Goal: Task Accomplishment & Management: Use online tool/utility

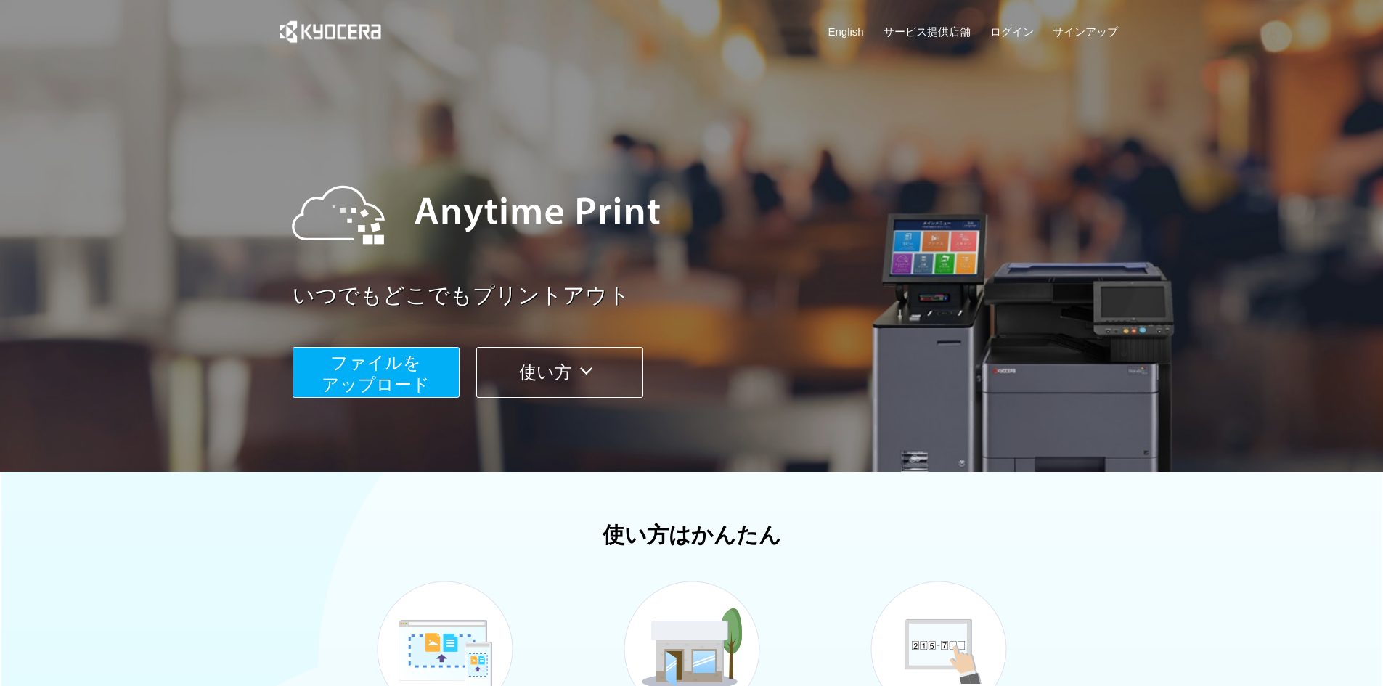
click at [356, 377] on span "ファイルを ​​アップロード" at bounding box center [376, 373] width 108 height 41
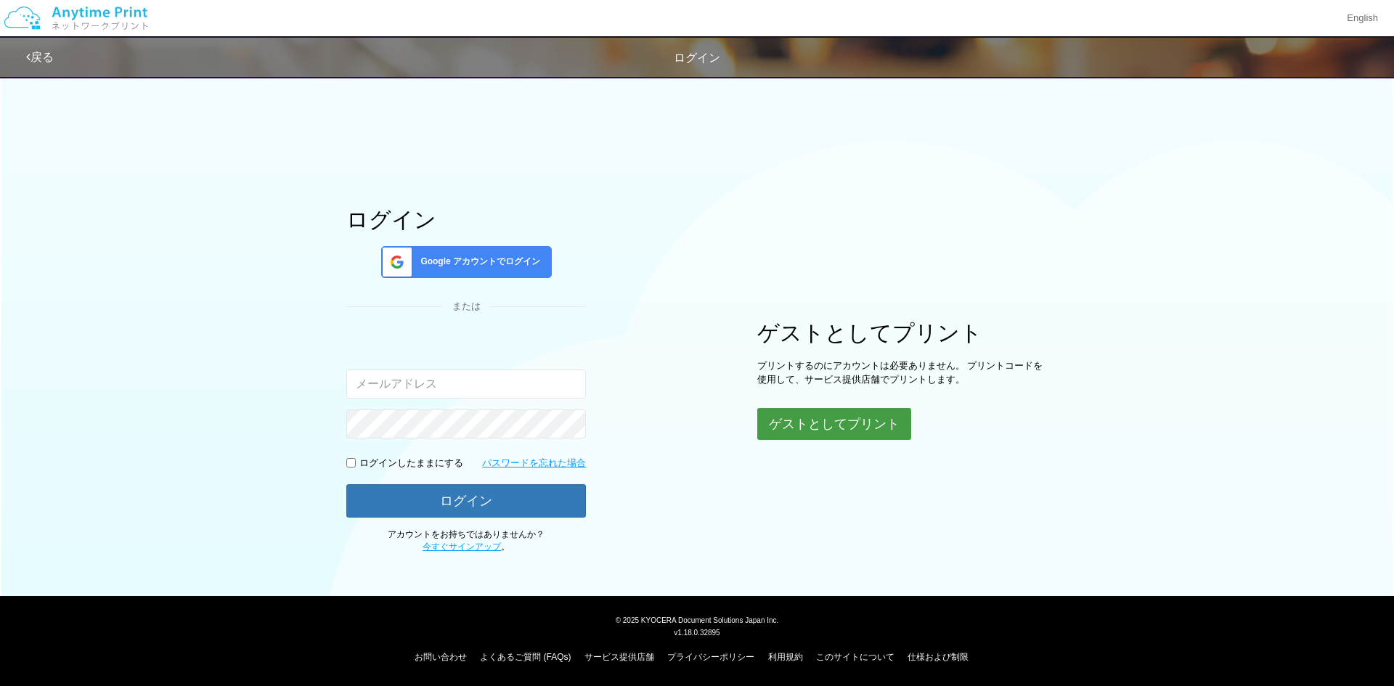
click at [807, 441] on div "ログイン Google アカウントでログイン または 入力されたメールアドレスまたはパスワードが正しくありません。 ログインしたままにする パスワードを忘れた…" at bounding box center [696, 311] width 871 height 486
click at [828, 422] on button "ゲストとしてプリント" at bounding box center [834, 424] width 154 height 32
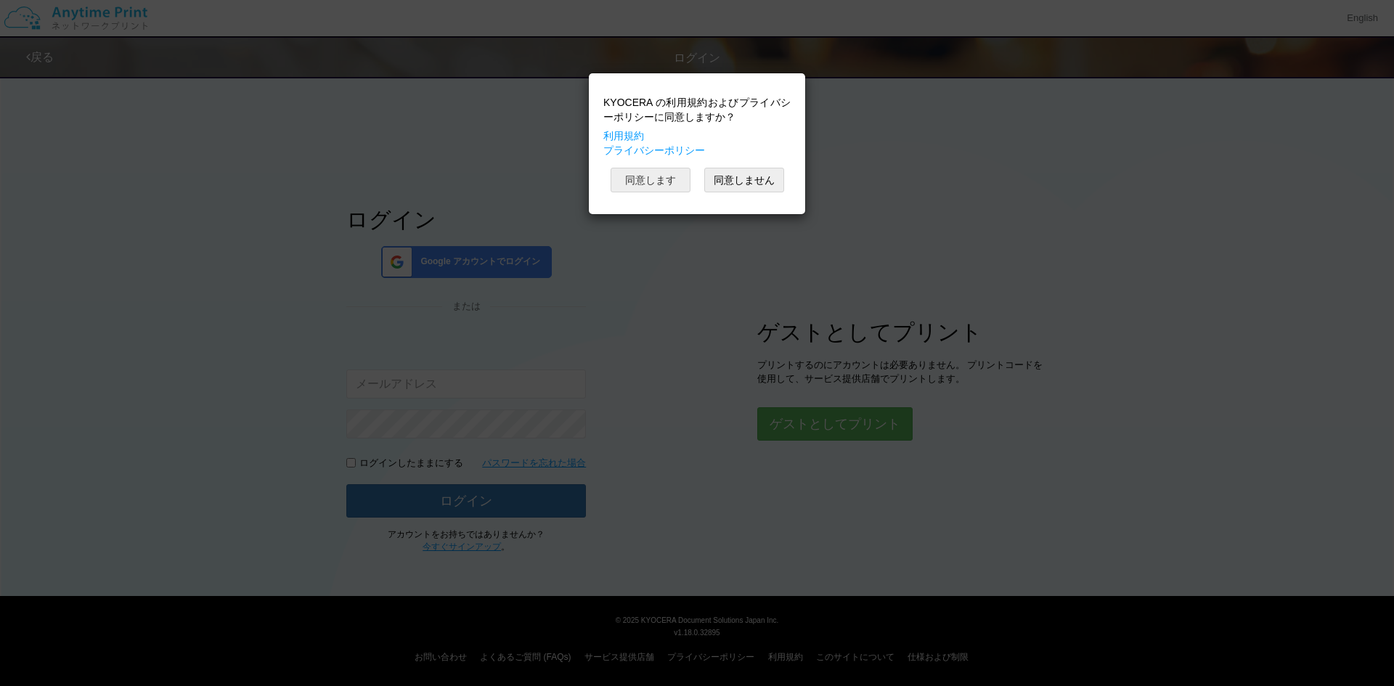
click at [642, 184] on button "同意します" at bounding box center [651, 180] width 80 height 25
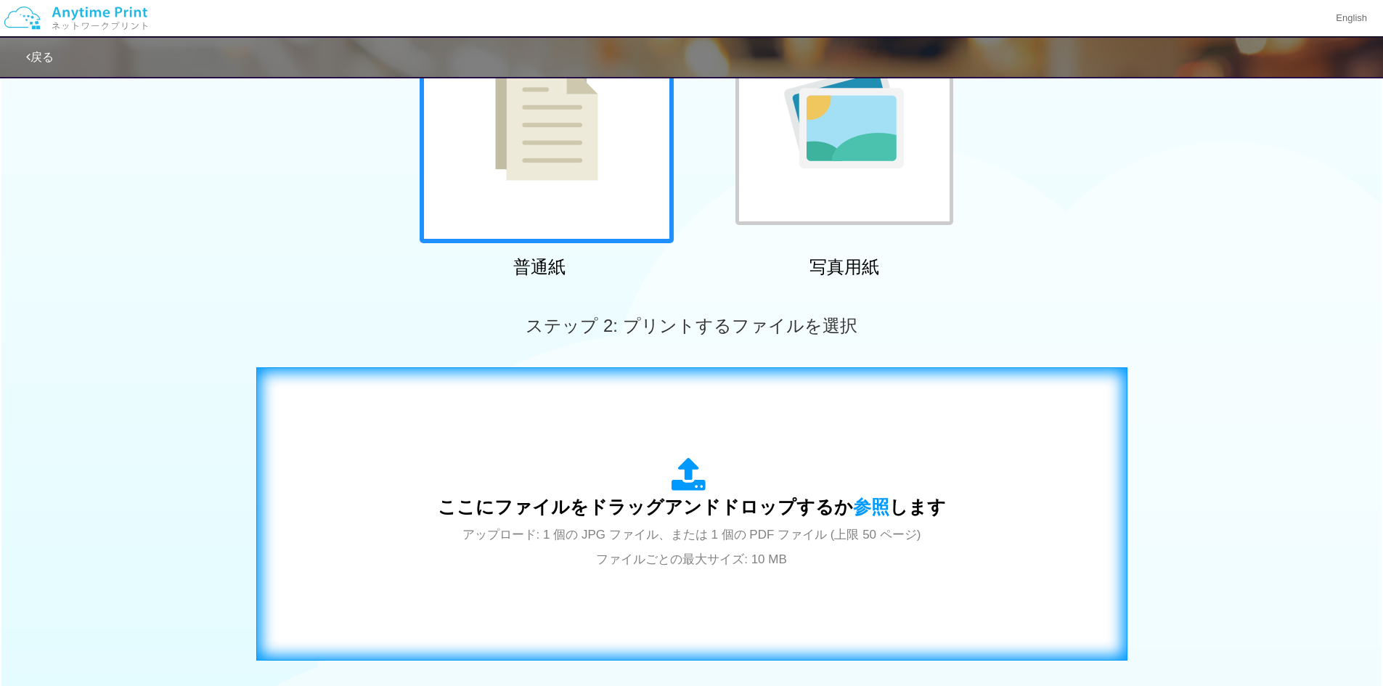
scroll to position [303, 0]
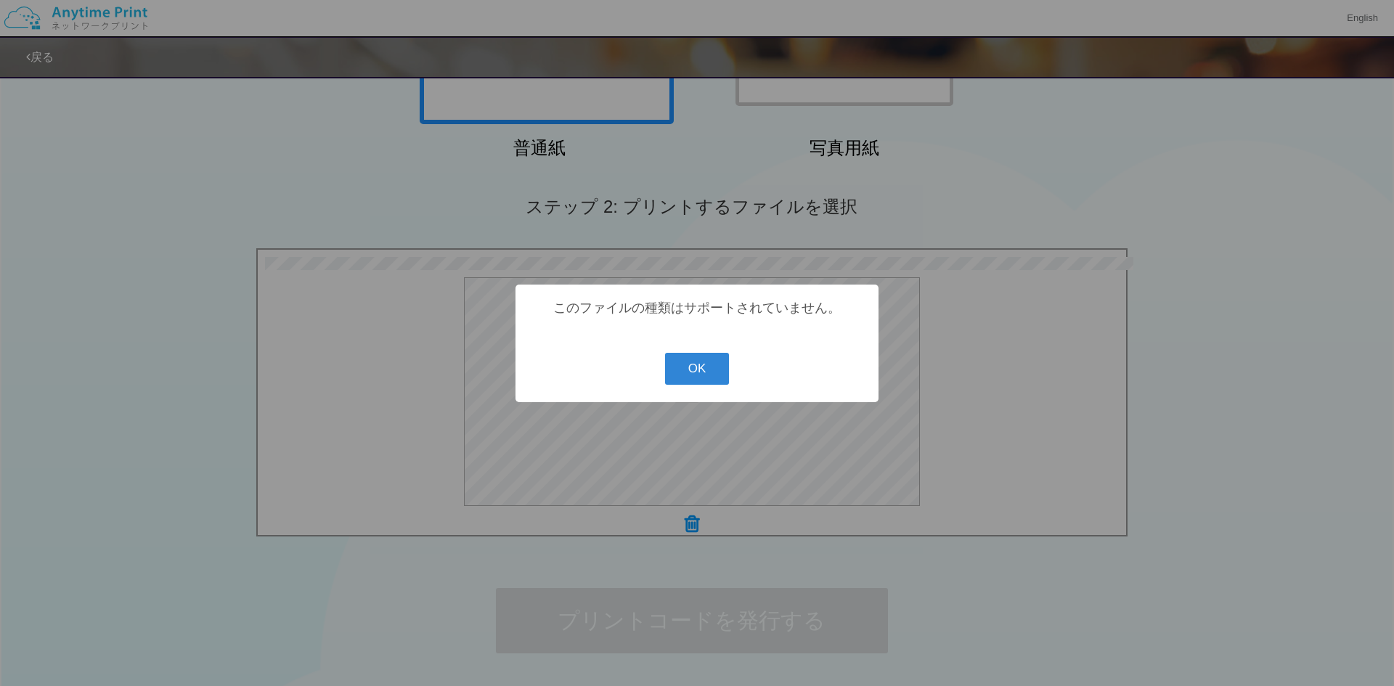
click at [714, 388] on div "? ! i このファイルの種類はサポートされていません。 OK Cancel ×" at bounding box center [696, 344] width 363 height 118
click at [703, 380] on button "OK" at bounding box center [697, 369] width 65 height 32
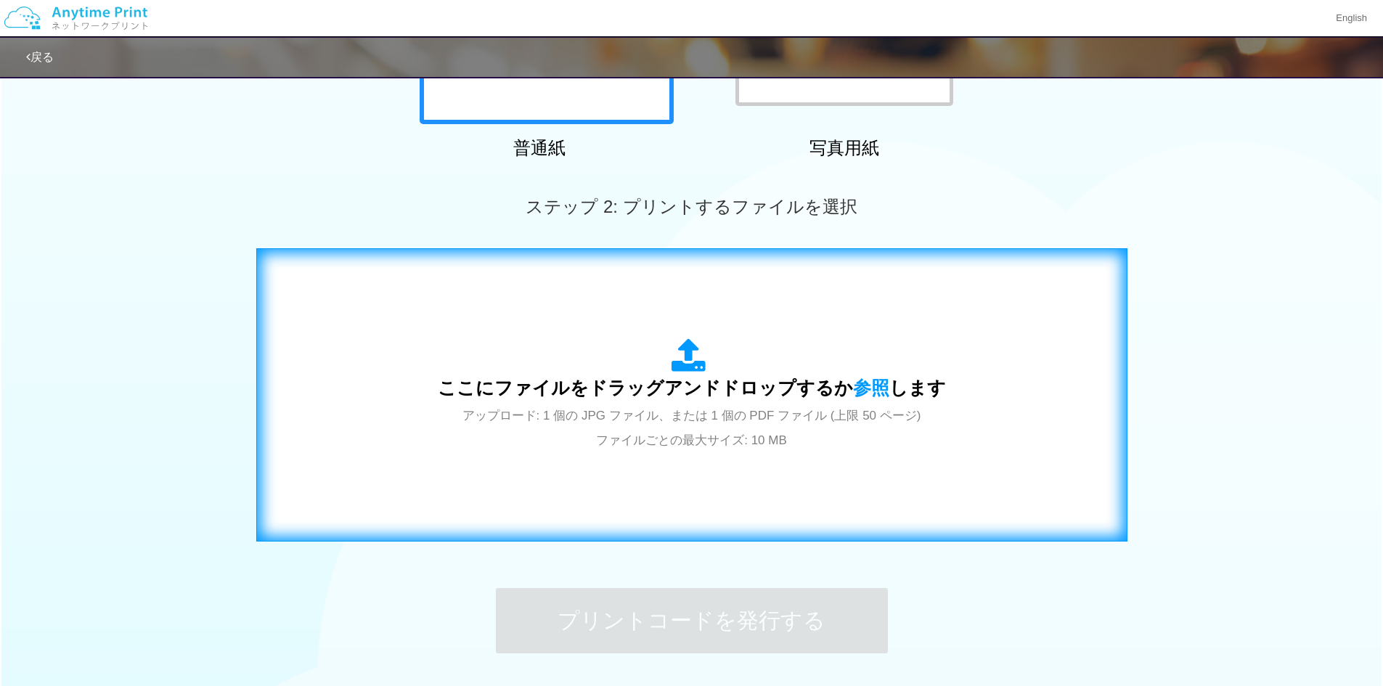
click at [695, 410] on span "アップロード: 1 個の JPG ファイル、または 1 個の PDF ファイル (上限 50 ページ) ファイルごとの最大サイズ: 10 MB" at bounding box center [691, 428] width 459 height 38
click at [730, 379] on span "ここにファイルをドラッグアンドドロップするか 参照 します" at bounding box center [692, 387] width 508 height 20
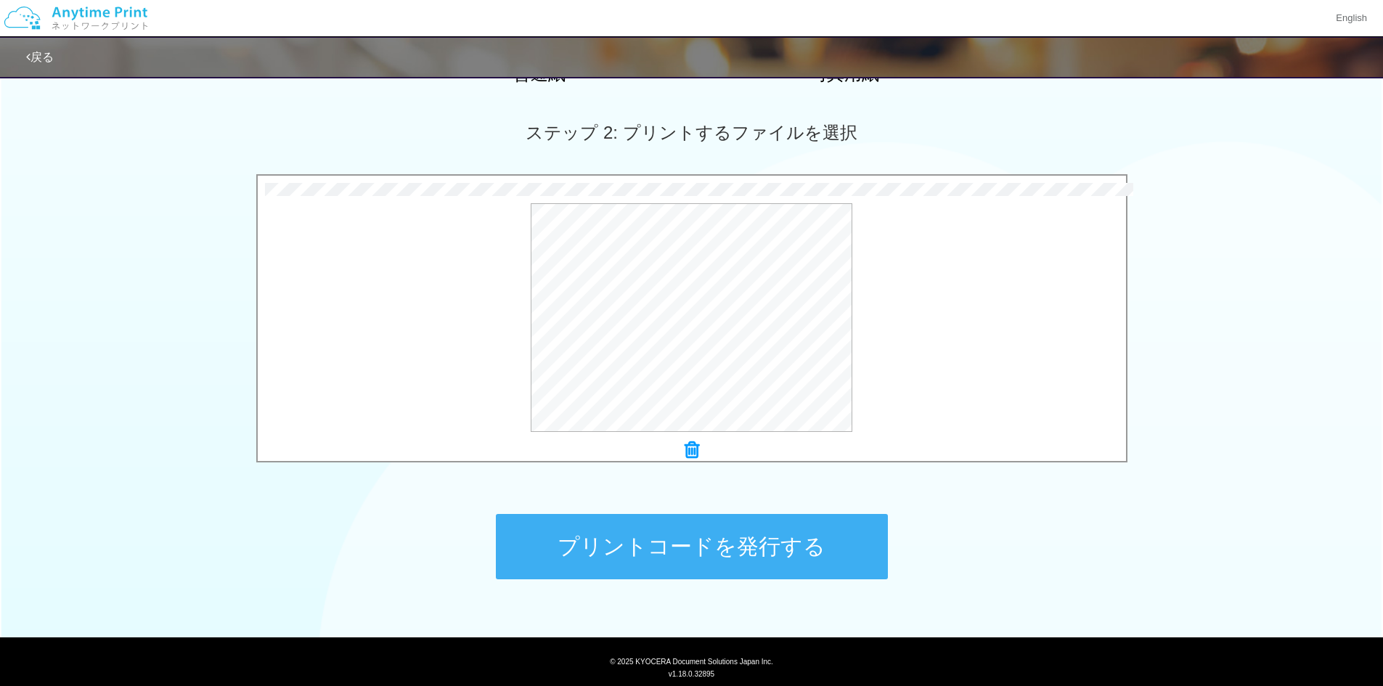
scroll to position [380, 0]
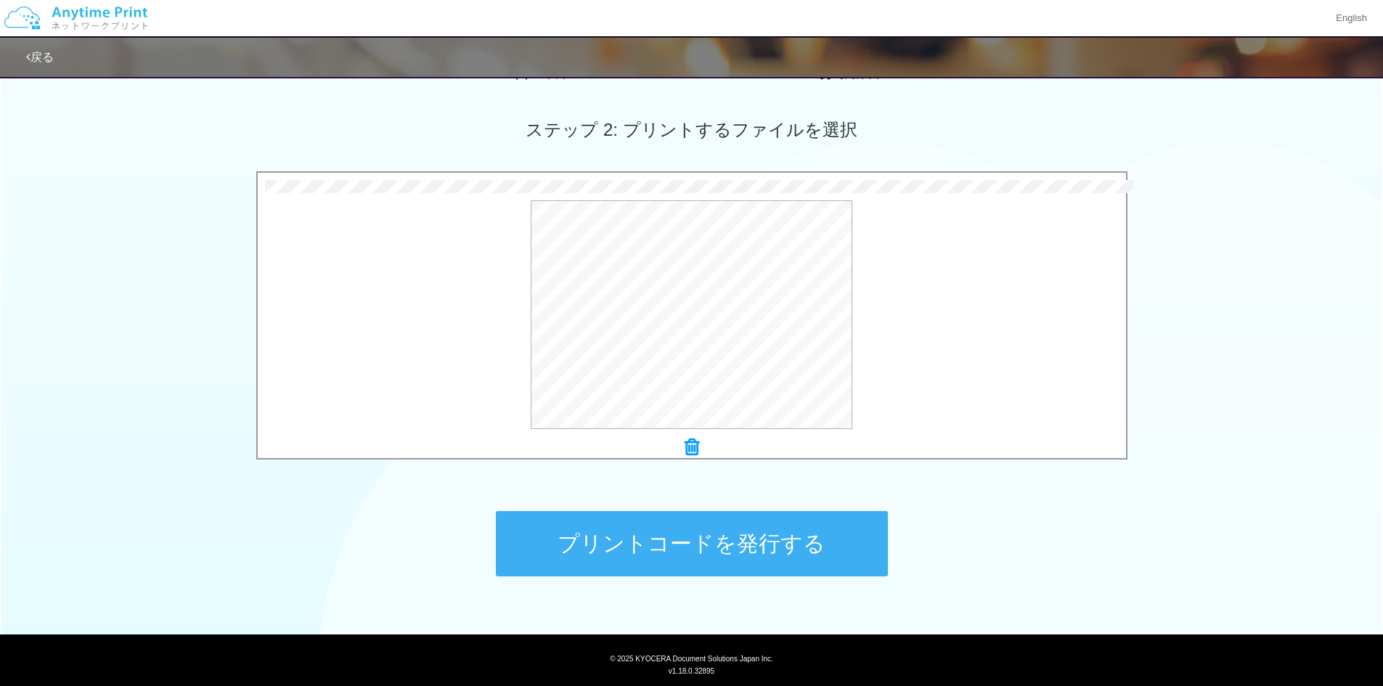
click at [723, 559] on button "プリントコードを発行する" at bounding box center [692, 543] width 392 height 65
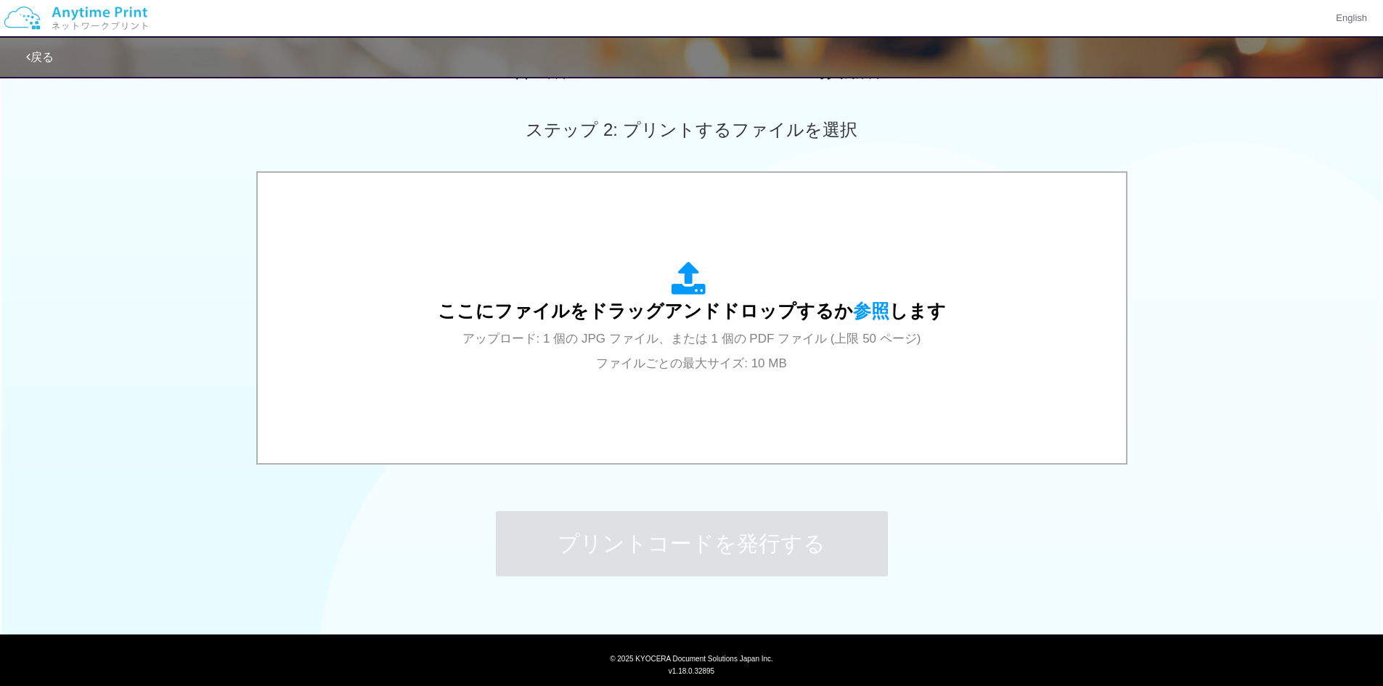
scroll to position [0, 0]
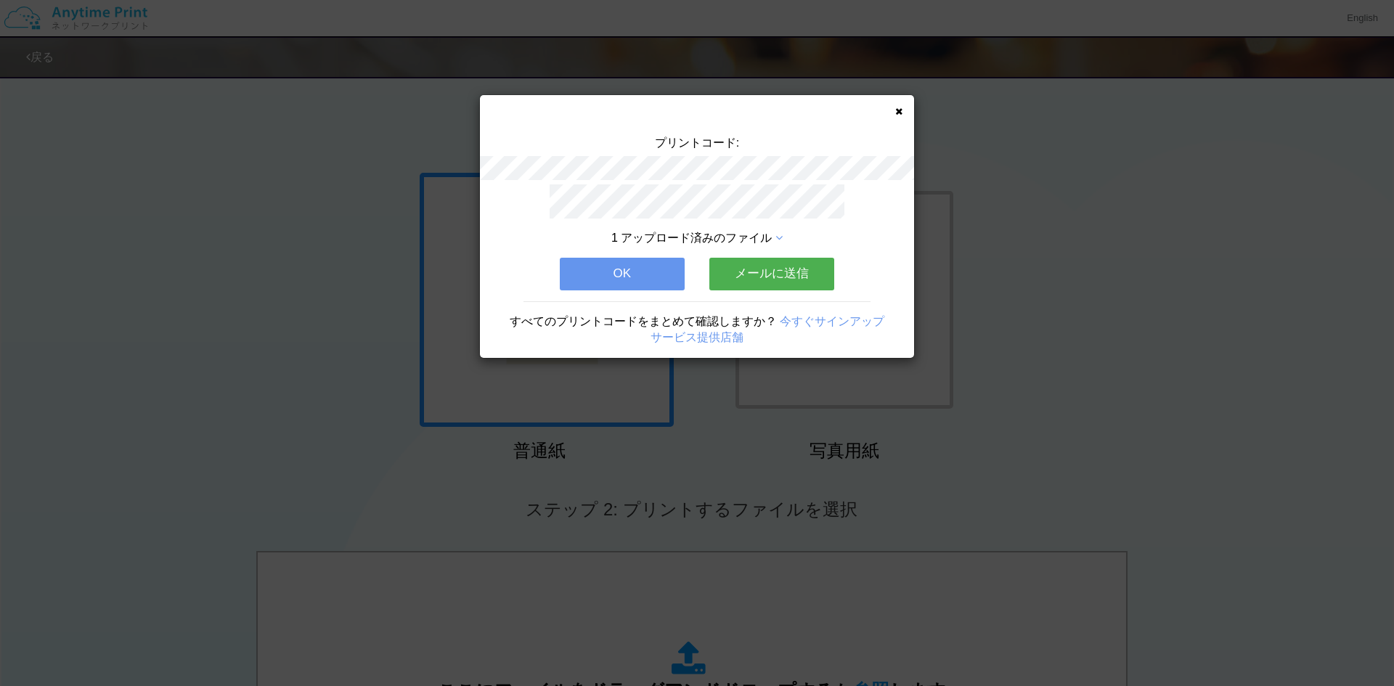
drag, startPoint x: 295, startPoint y: 353, endPoint x: 354, endPoint y: 332, distance: 62.2
click at [295, 353] on div "プリントコード: 1 アップロード済みのファイル OK メールに送信 すべてのプリントコードをまとめて確認しますか？ 今すぐサインアップ サービス提供店舗" at bounding box center [697, 343] width 1394 height 686
click at [656, 258] on button "OK" at bounding box center [622, 274] width 125 height 32
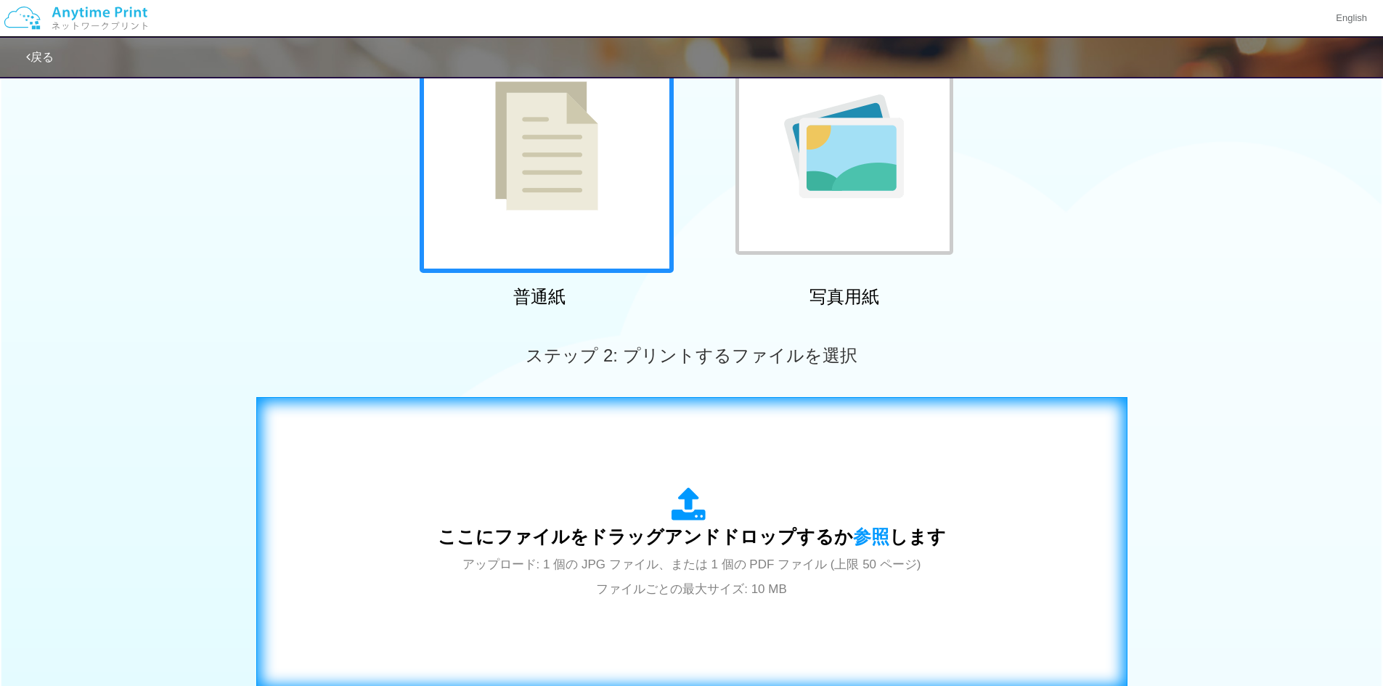
scroll to position [158, 0]
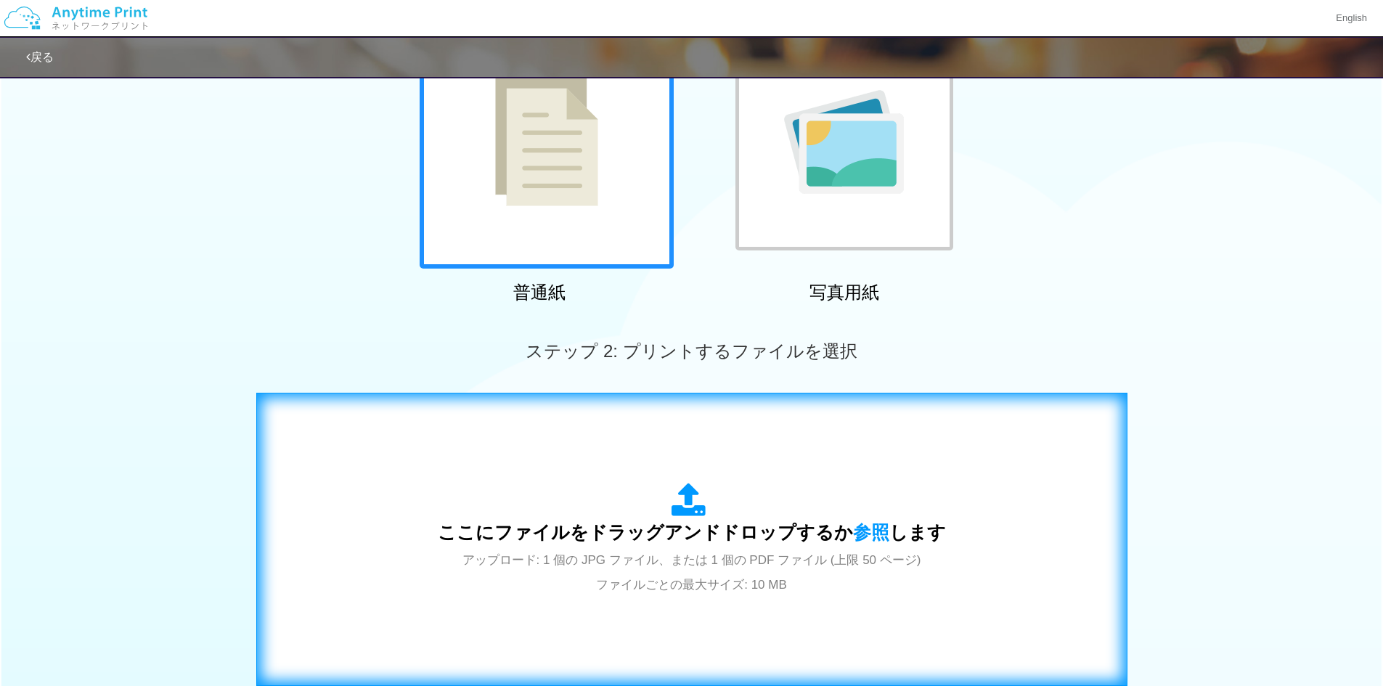
click at [664, 532] on span "ここにファイルをドラッグアンドドロップするか 参照 します" at bounding box center [692, 532] width 508 height 20
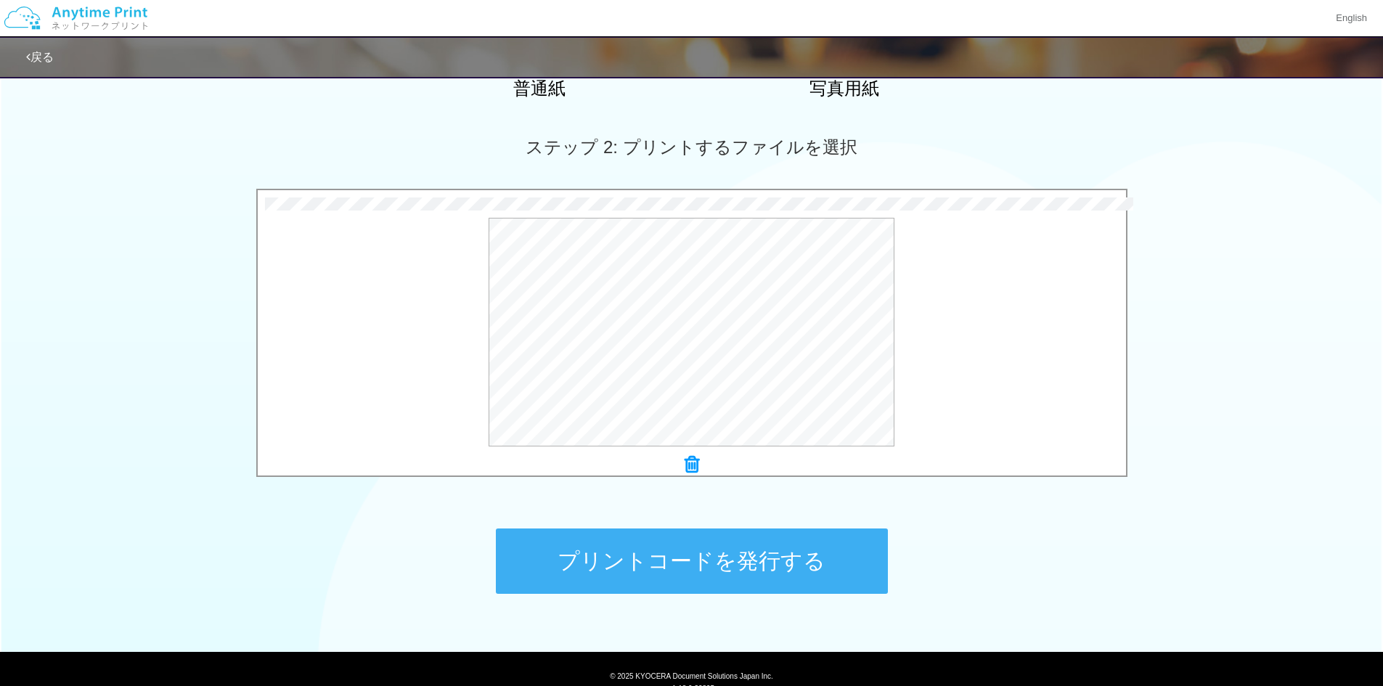
scroll to position [363, 0]
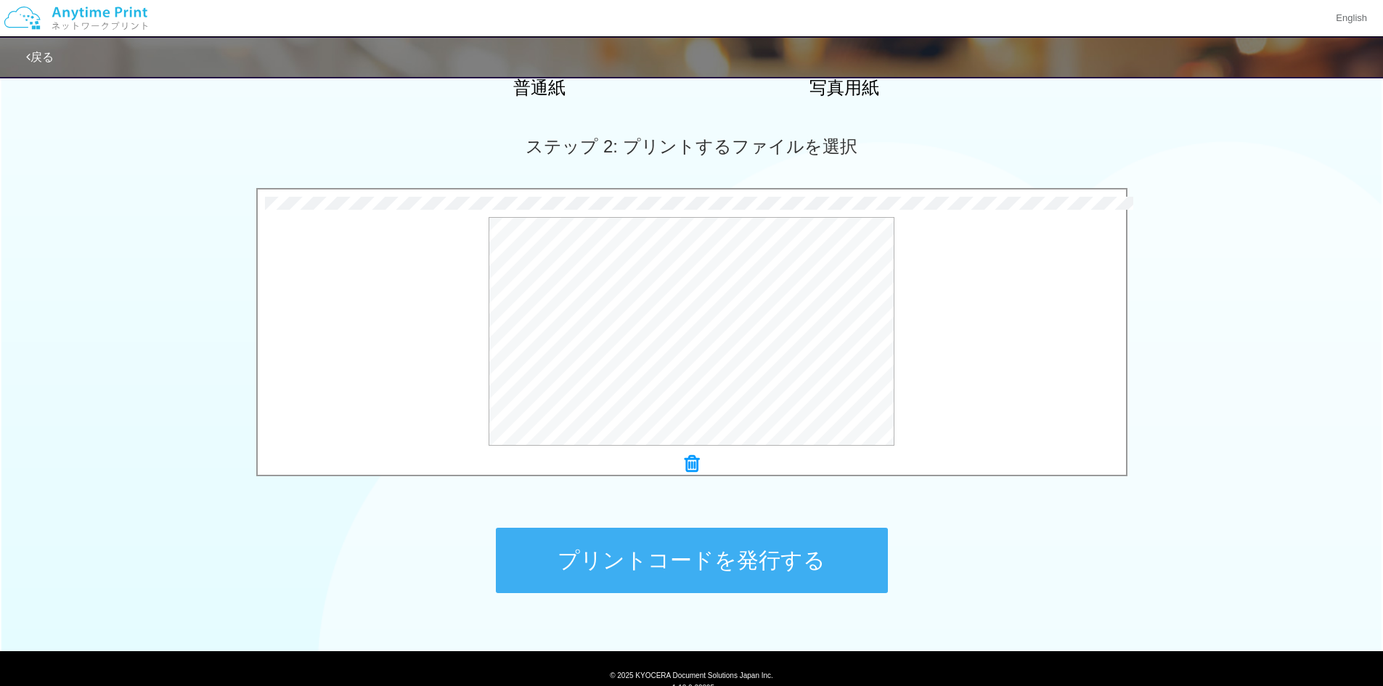
click at [689, 539] on button "プリントコードを発行する" at bounding box center [692, 560] width 392 height 65
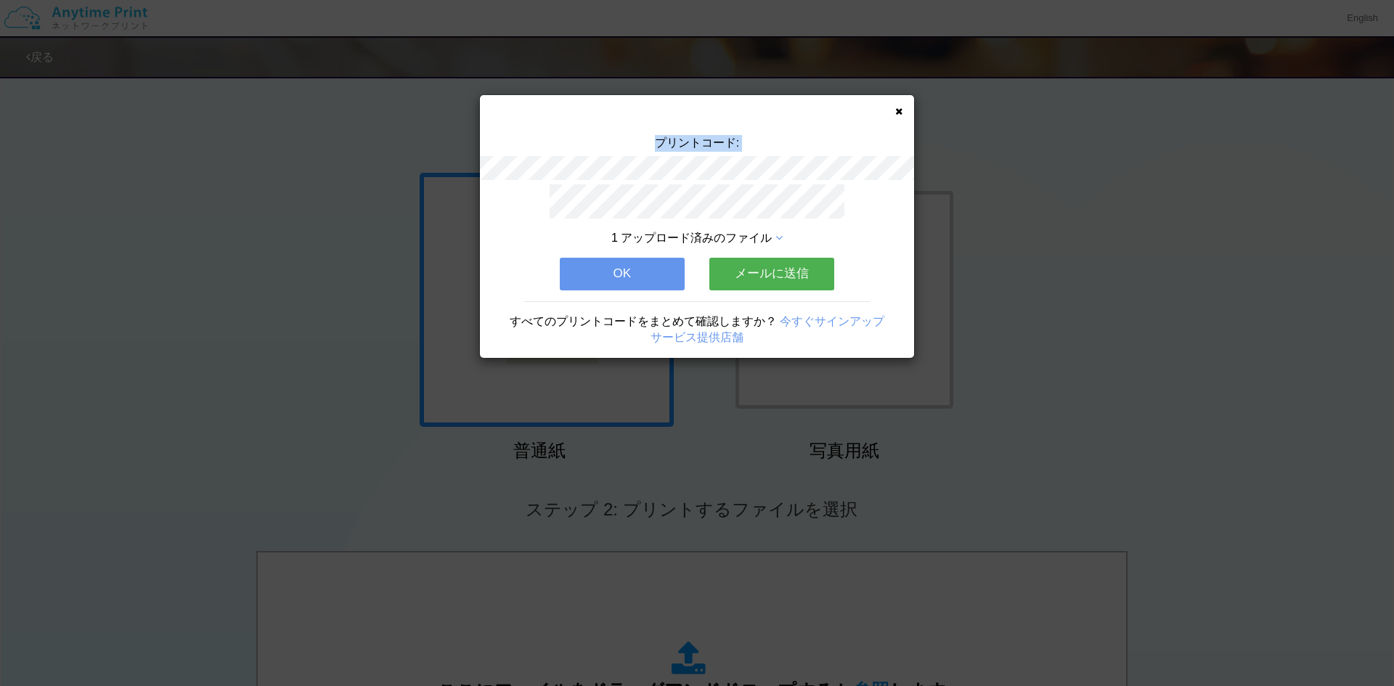
click at [631, 149] on div "プリントコード:" at bounding box center [697, 159] width 434 height 49
click at [637, 260] on button "OK" at bounding box center [622, 274] width 125 height 32
